Goal: Information Seeking & Learning: Learn about a topic

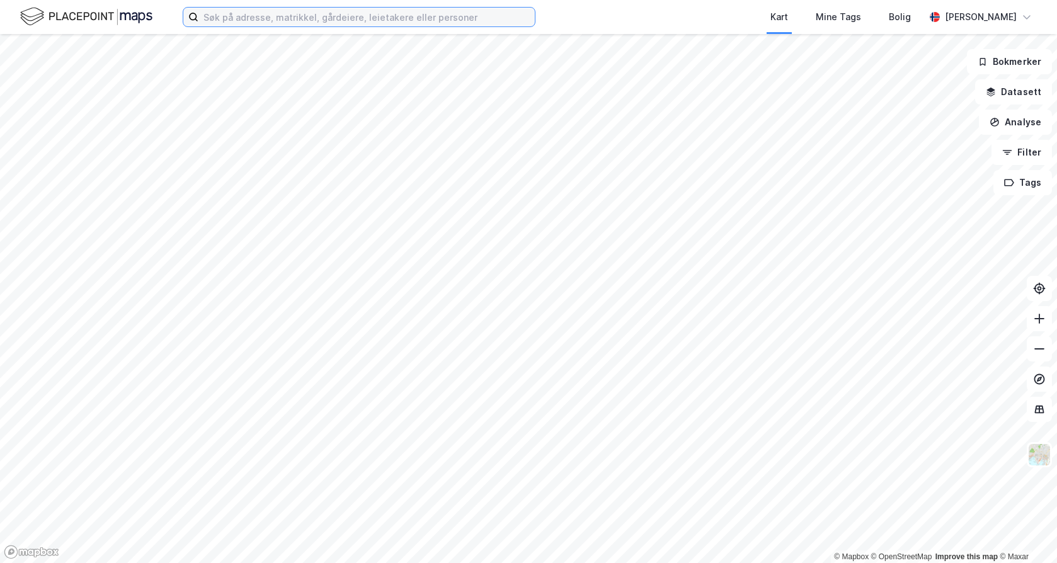
click at [348, 14] on input at bounding box center [366, 17] width 336 height 19
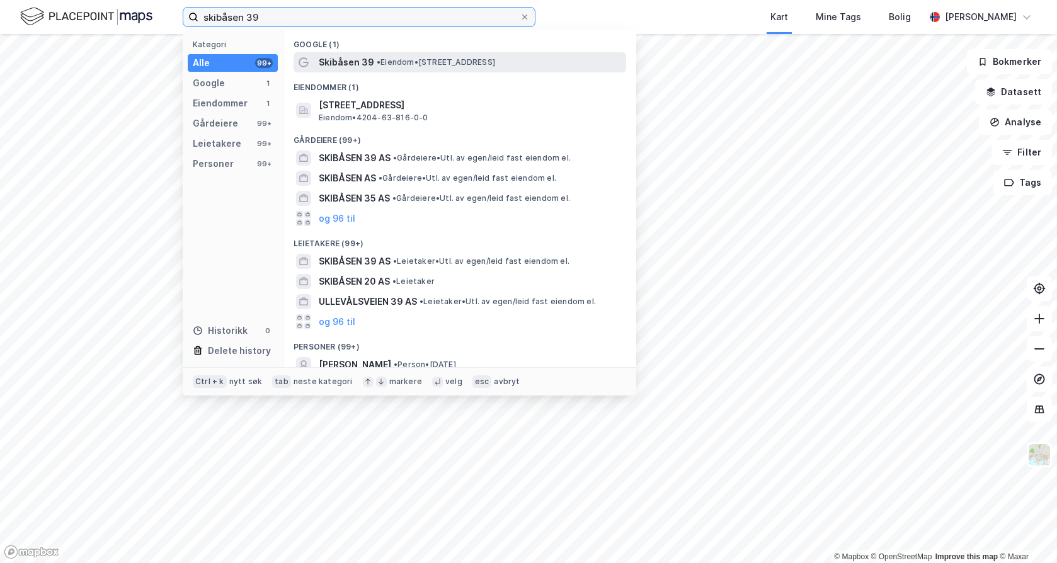
type input "skibåsen 39"
click at [463, 62] on span "• Eiendom • [STREET_ADDRESS]" at bounding box center [436, 62] width 118 height 10
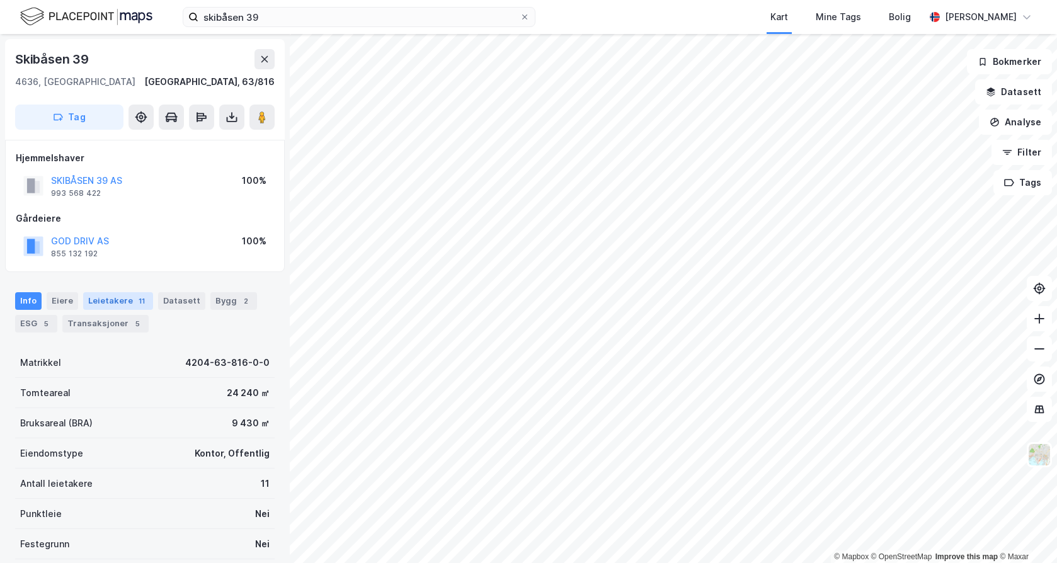
click at [99, 299] on div "Leietakere 11" at bounding box center [118, 301] width 70 height 18
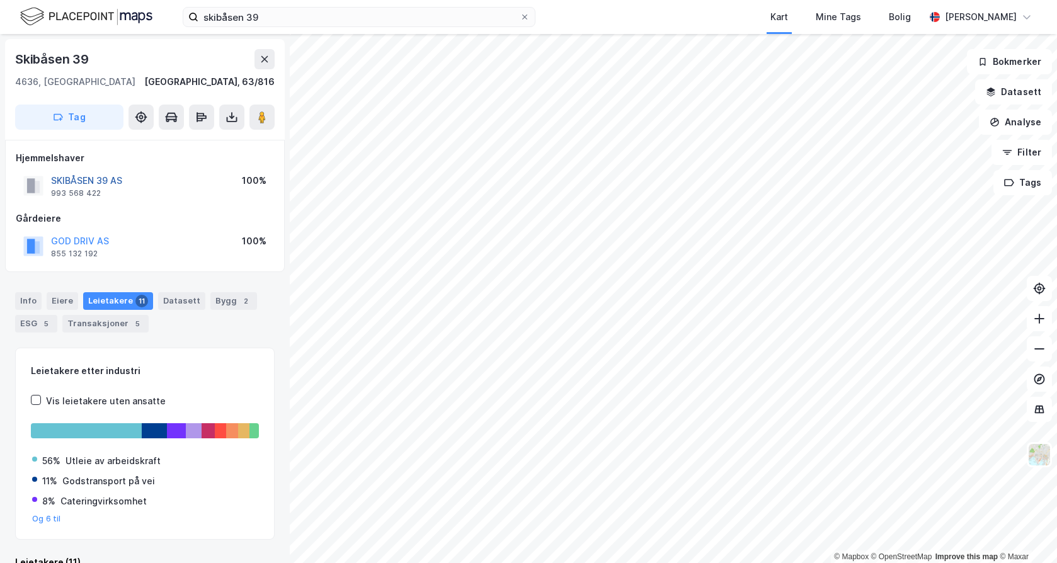
click at [0, 0] on button "SKIBÅSEN 39 AS" at bounding box center [0, 0] width 0 height 0
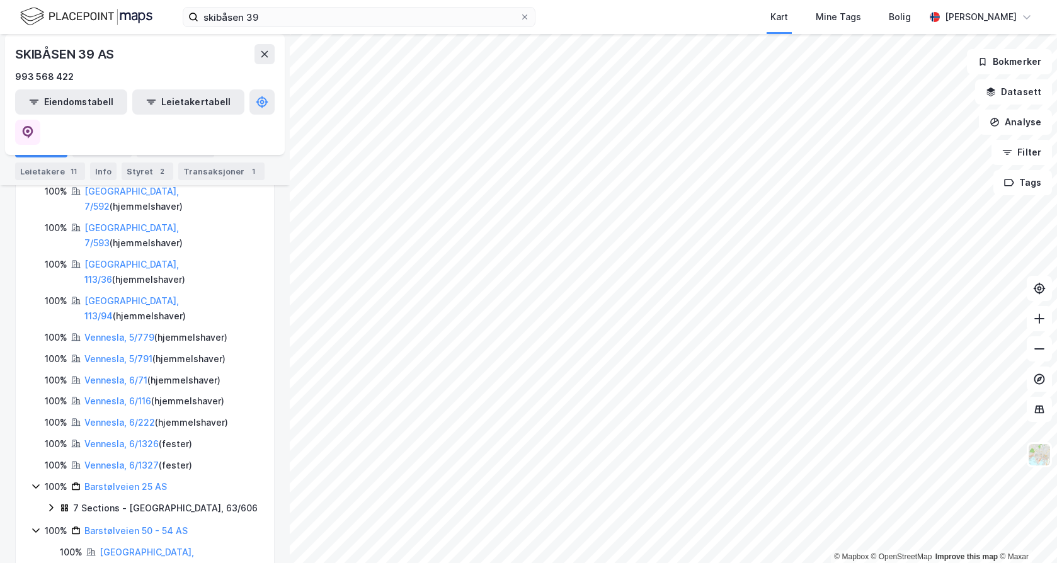
scroll to position [441, 0]
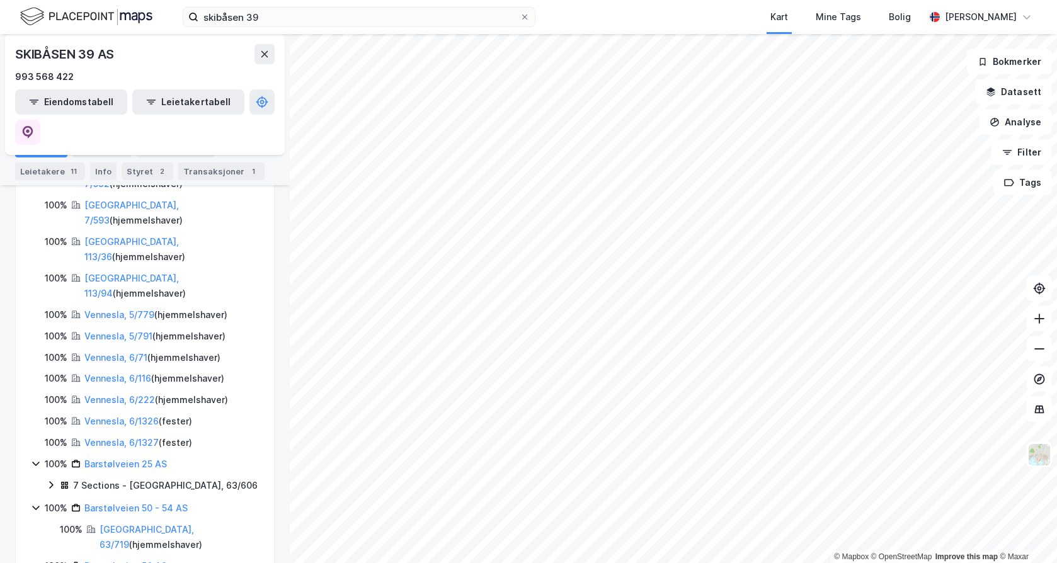
click at [49, 480] on icon at bounding box center [51, 485] width 10 height 10
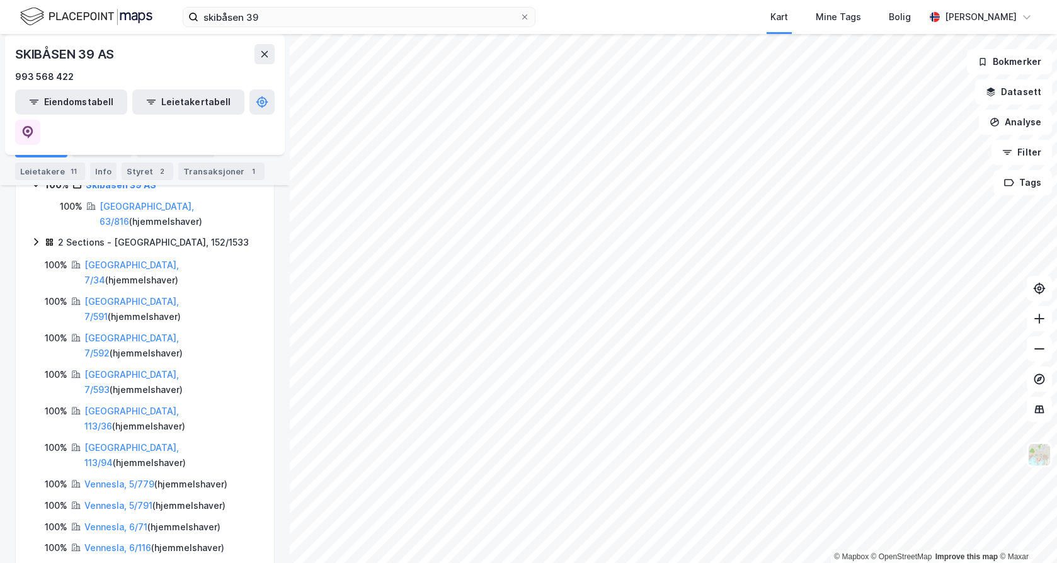
scroll to position [0, 0]
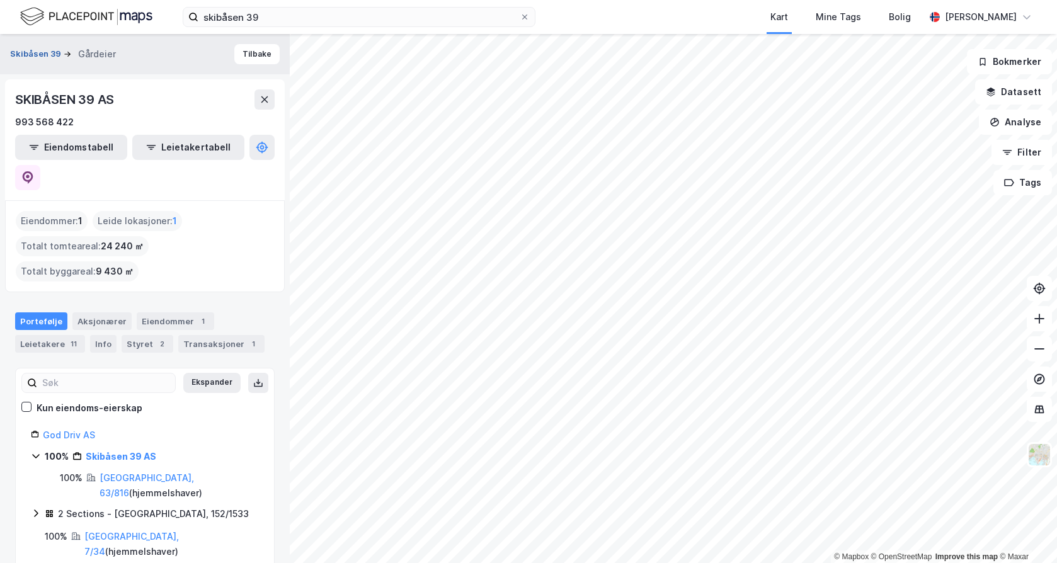
click at [31, 55] on button "Skibåsen 39" at bounding box center [37, 54] width 54 height 13
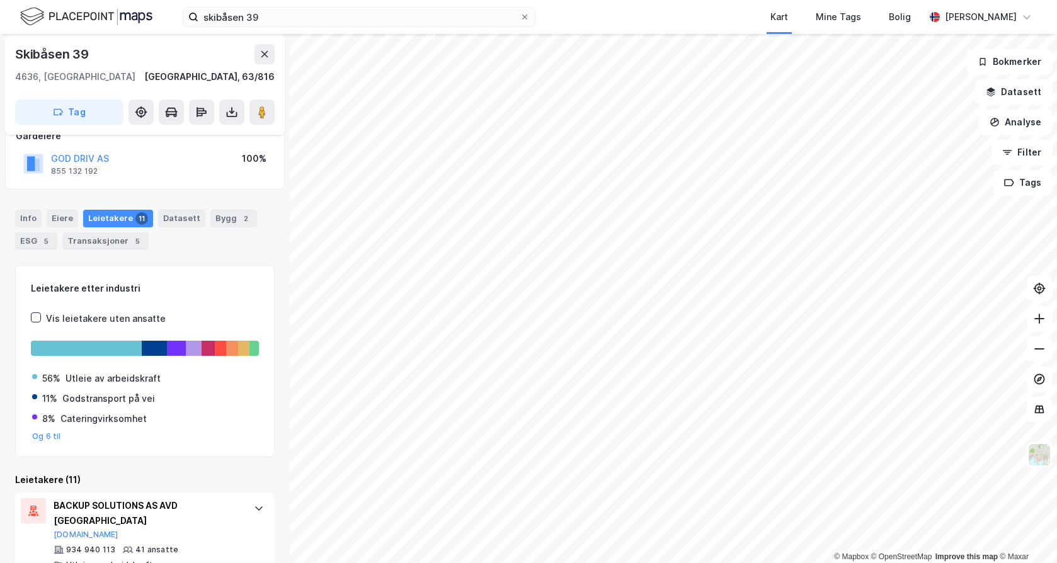
scroll to position [80, 0]
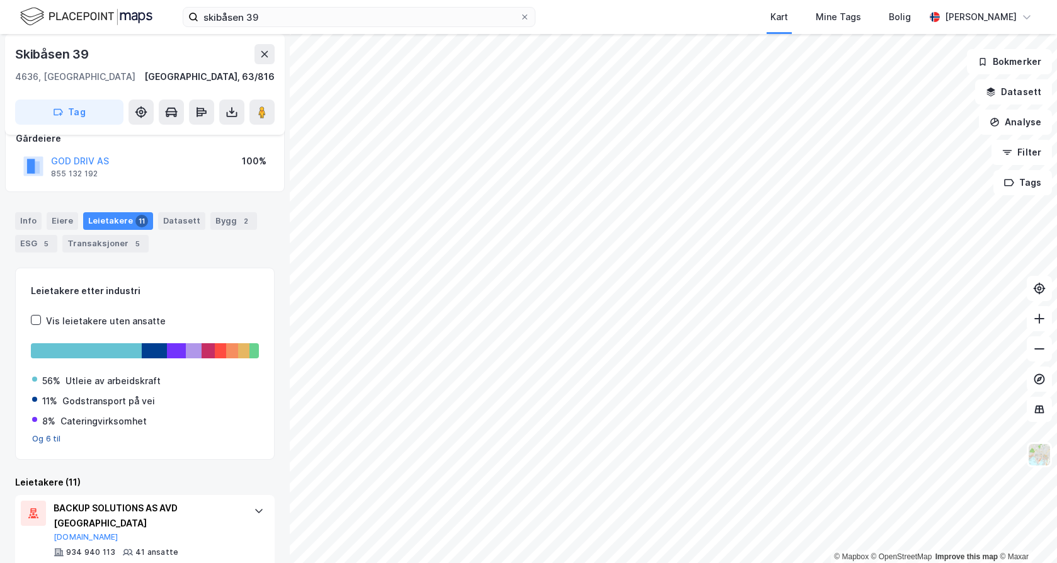
click at [46, 438] on button "Og 6 til" at bounding box center [46, 439] width 29 height 10
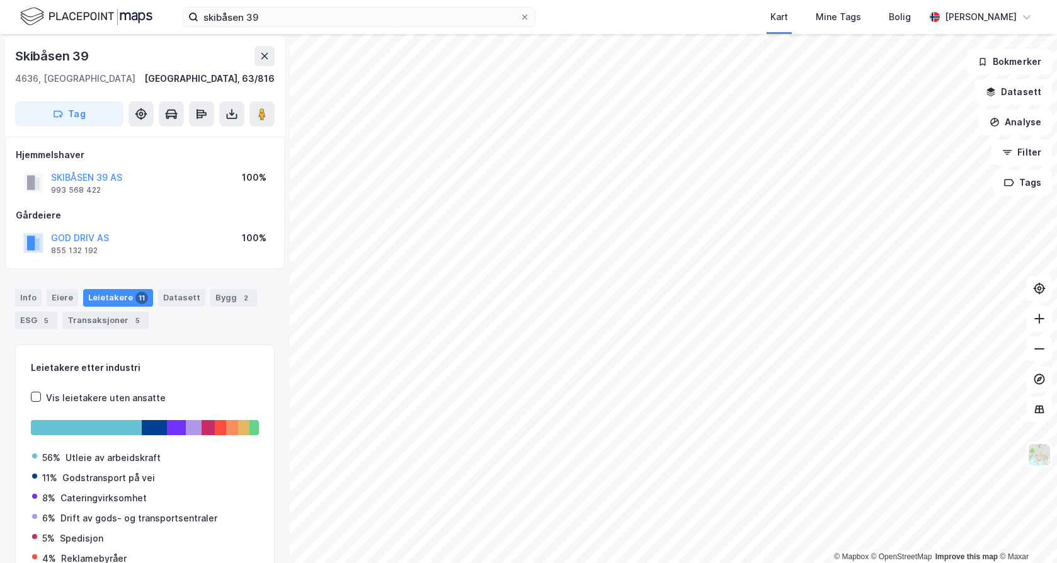
scroll to position [0, 0]
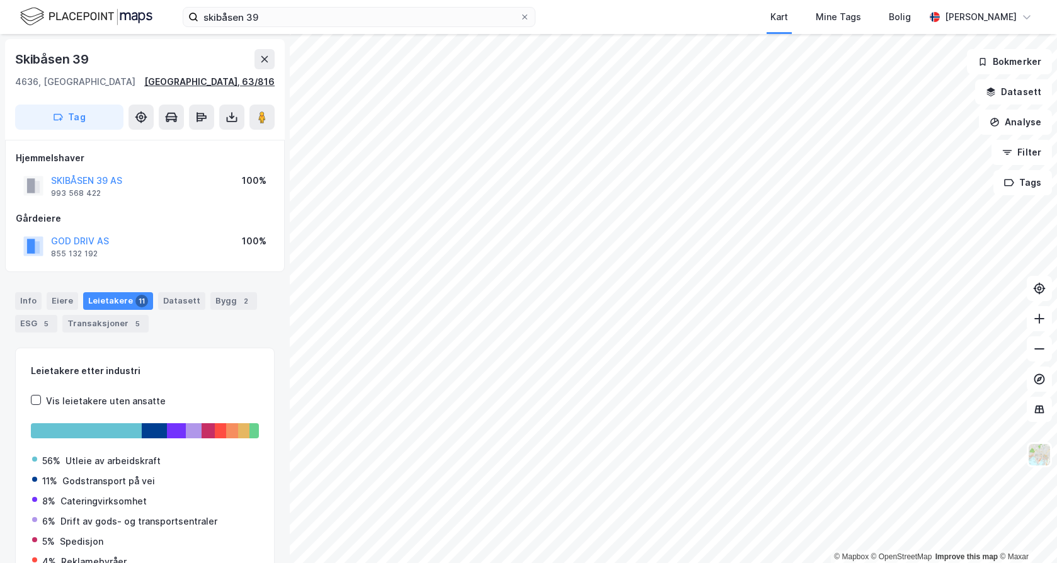
click at [256, 80] on div "[GEOGRAPHIC_DATA], 63/816" at bounding box center [209, 81] width 130 height 15
click at [218, 77] on div "[GEOGRAPHIC_DATA], 63/816" at bounding box center [209, 81] width 130 height 15
